Goal: Task Accomplishment & Management: Use online tool/utility

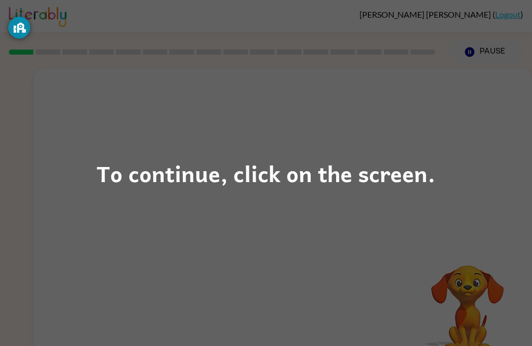
click at [131, 187] on div "To continue, click on the screen." at bounding box center [266, 172] width 339 height 35
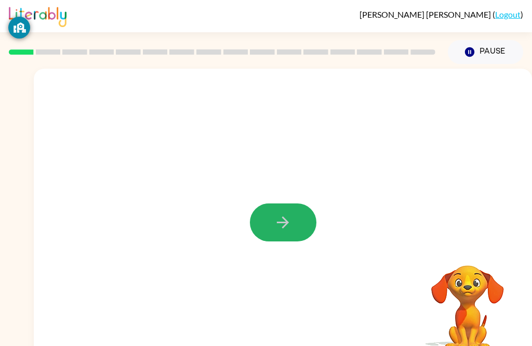
click at [274, 223] on button "button" at bounding box center [283, 222] width 67 height 38
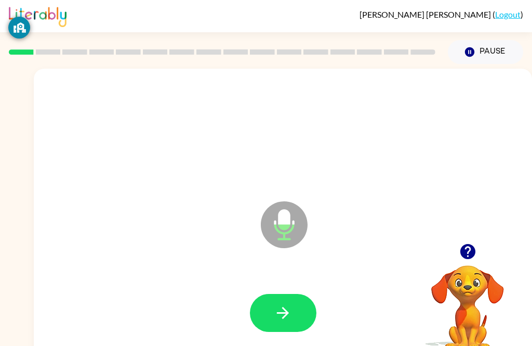
scroll to position [1, 0]
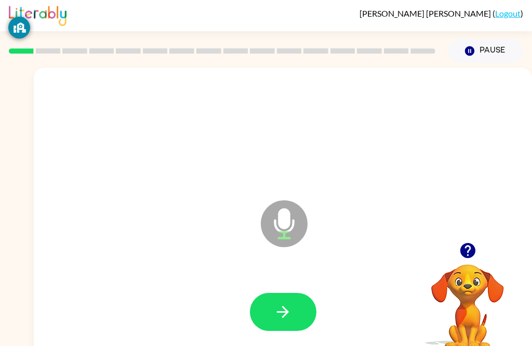
click at [296, 326] on button "button" at bounding box center [283, 312] width 67 height 38
click at [286, 306] on icon "button" at bounding box center [283, 312] width 18 height 18
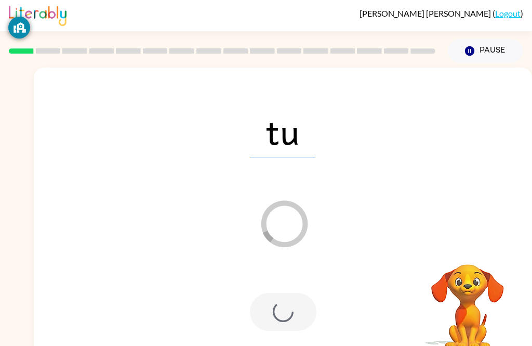
click at [271, 316] on div at bounding box center [283, 312] width 67 height 38
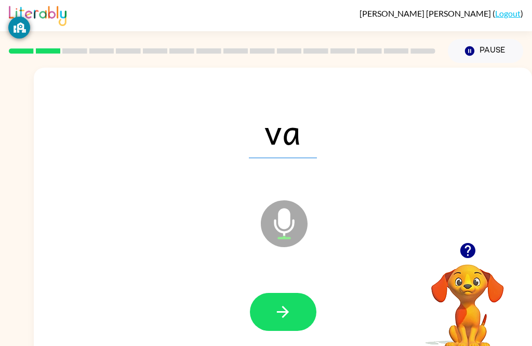
click at [261, 306] on button "button" at bounding box center [283, 312] width 67 height 38
click at [286, 317] on icon "button" at bounding box center [283, 312] width 18 height 18
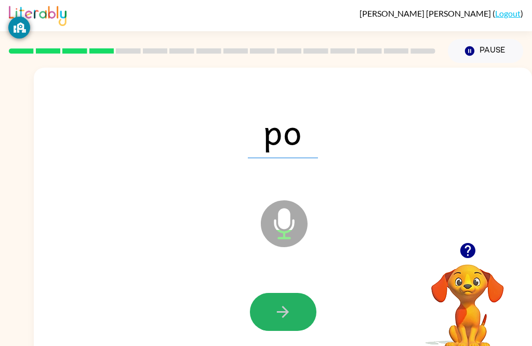
click at [280, 327] on button "button" at bounding box center [283, 312] width 67 height 38
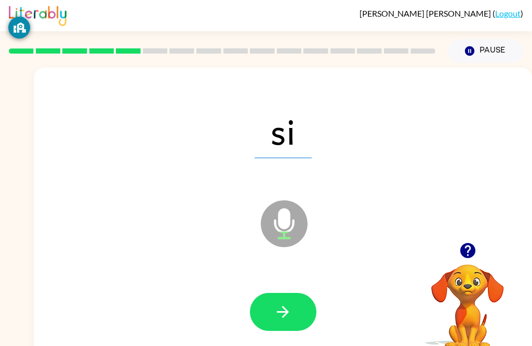
click at [301, 306] on button "button" at bounding box center [283, 312] width 67 height 38
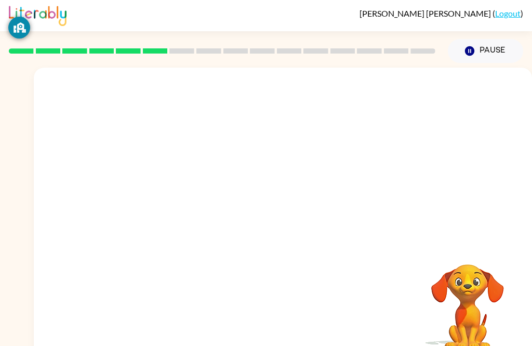
click at [72, 74] on div at bounding box center [283, 155] width 499 height 175
click at [106, 70] on div at bounding box center [283, 155] width 499 height 175
click at [131, 63] on div at bounding box center [222, 51] width 439 height 36
click at [162, 66] on div at bounding box center [222, 51] width 439 height 36
click at [162, 65] on div at bounding box center [222, 51] width 439 height 36
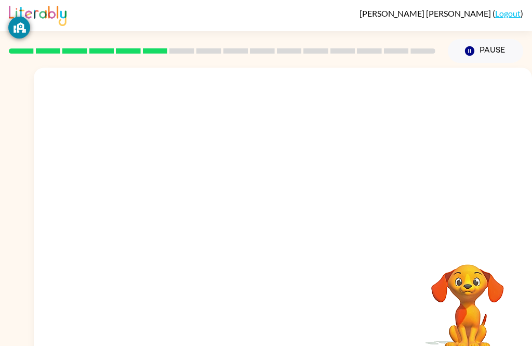
click at [212, 69] on div at bounding box center [283, 155] width 499 height 175
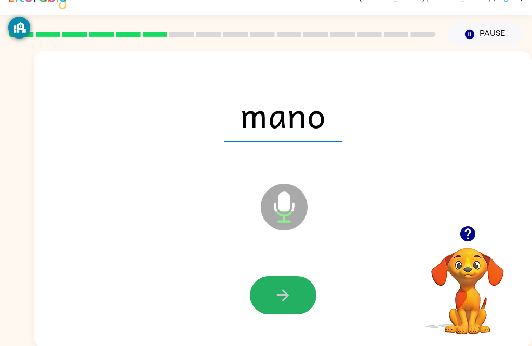
scroll to position [33, 0]
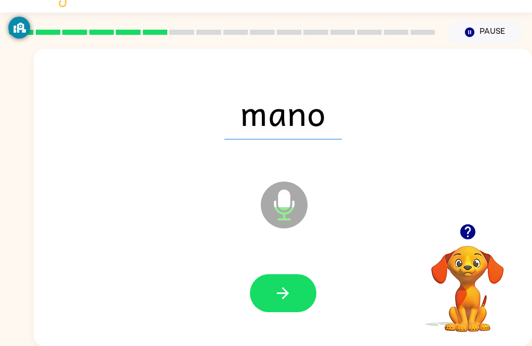
click at [284, 284] on icon "button" at bounding box center [283, 293] width 18 height 18
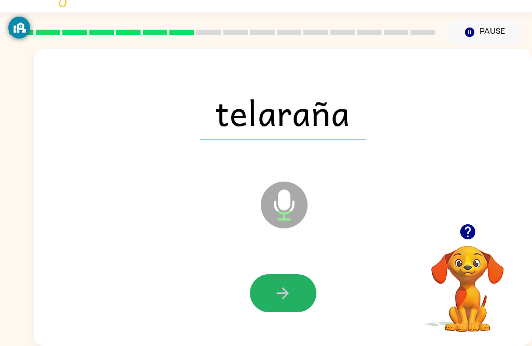
click at [289, 285] on icon "button" at bounding box center [283, 293] width 18 height 18
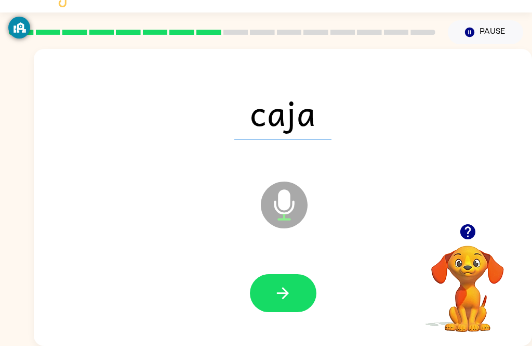
click at [295, 278] on button "button" at bounding box center [283, 293] width 67 height 38
click at [283, 284] on icon "button" at bounding box center [283, 293] width 18 height 18
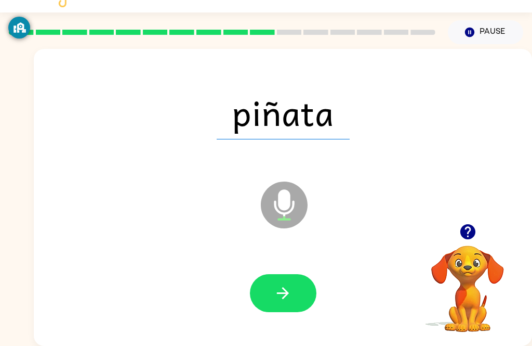
click at [246, 267] on div at bounding box center [283, 293] width 478 height 85
click at [299, 280] on button "button" at bounding box center [283, 293] width 67 height 38
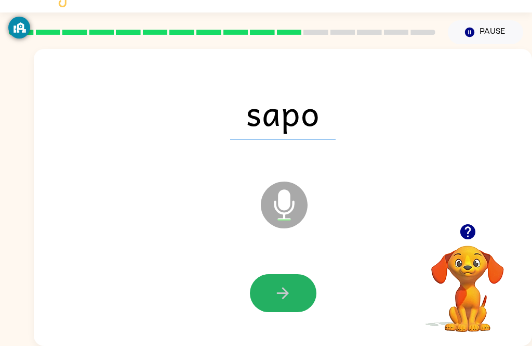
click at [287, 293] on button "button" at bounding box center [283, 293] width 67 height 38
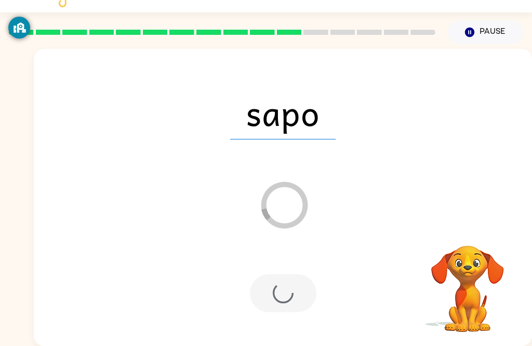
click at [270, 274] on div at bounding box center [283, 293] width 67 height 38
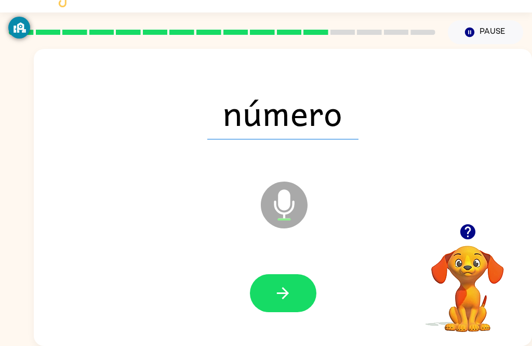
click at [292, 284] on icon "button" at bounding box center [283, 293] width 18 height 18
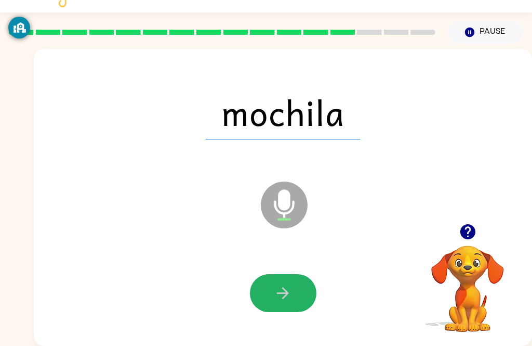
click at [304, 294] on button "button" at bounding box center [283, 293] width 67 height 38
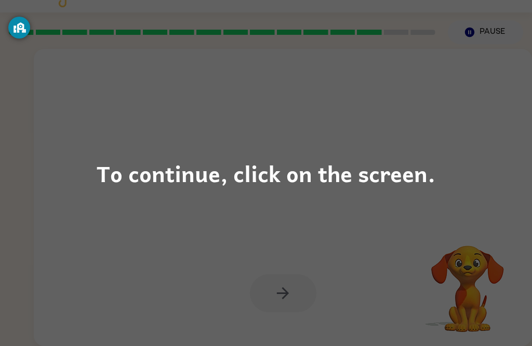
click at [156, 189] on div "To continue, click on the screen." at bounding box center [266, 172] width 339 height 35
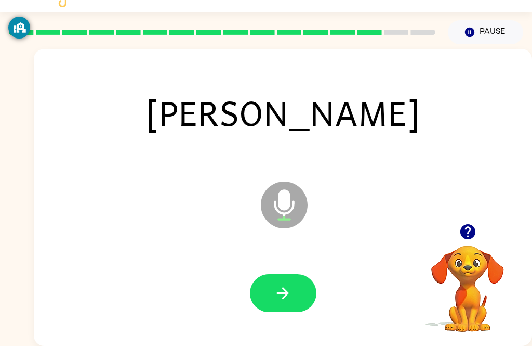
click at [280, 285] on icon "button" at bounding box center [283, 293] width 18 height 18
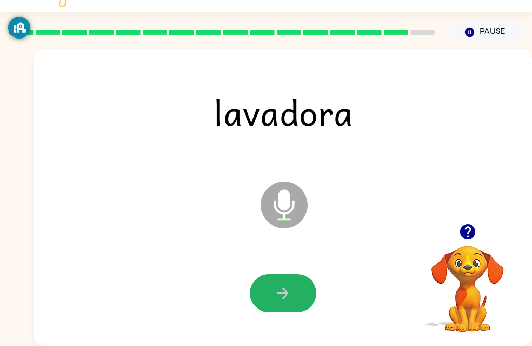
click at [292, 279] on button "button" at bounding box center [283, 293] width 67 height 38
